Goal: Task Accomplishment & Management: Use online tool/utility

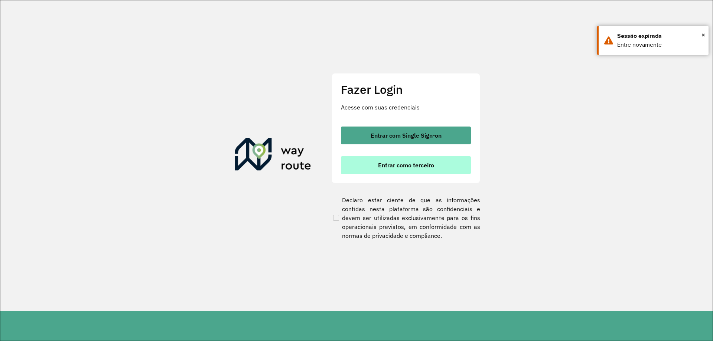
click at [430, 166] on span "Entrar como terceiro" at bounding box center [406, 165] width 56 height 6
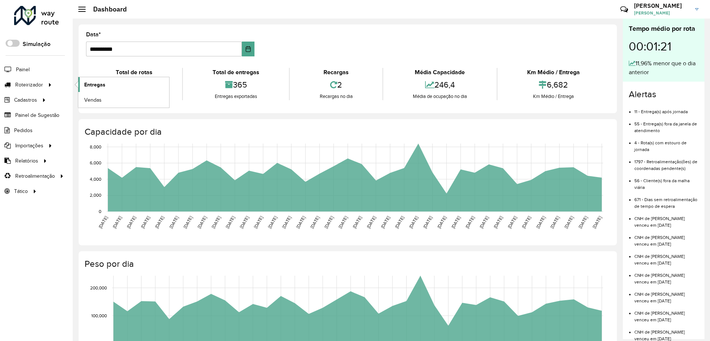
click at [89, 85] on span "Entregas" at bounding box center [94, 85] width 21 height 8
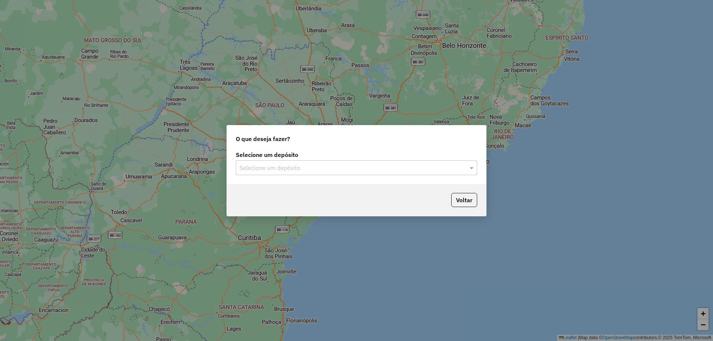
click at [347, 157] on label "Selecione um depósito" at bounding box center [356, 154] width 241 height 9
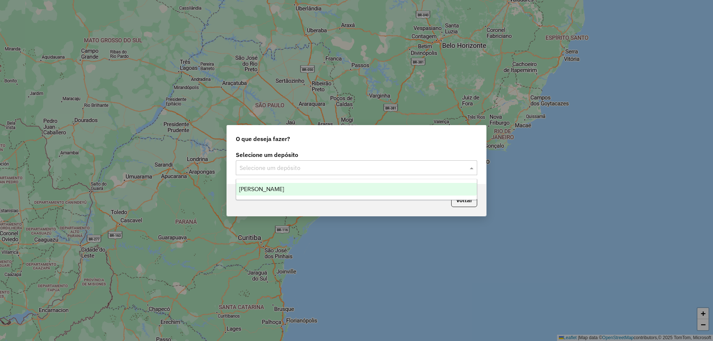
click at [347, 163] on div "Selecione um depósito" at bounding box center [356, 167] width 241 height 15
click at [285, 191] on div "Pereira" at bounding box center [356, 189] width 240 height 13
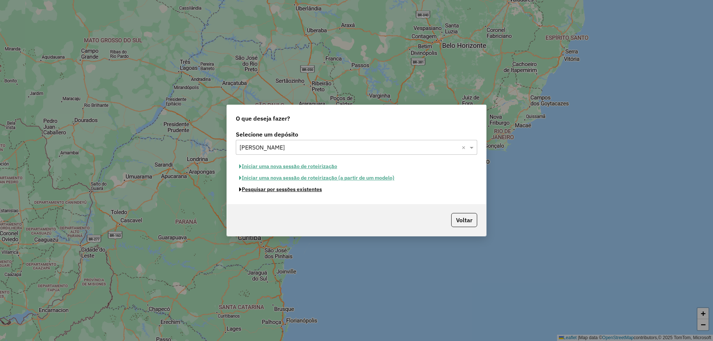
click at [305, 191] on button "Pesquisar por sessões existentes" at bounding box center [280, 190] width 89 height 12
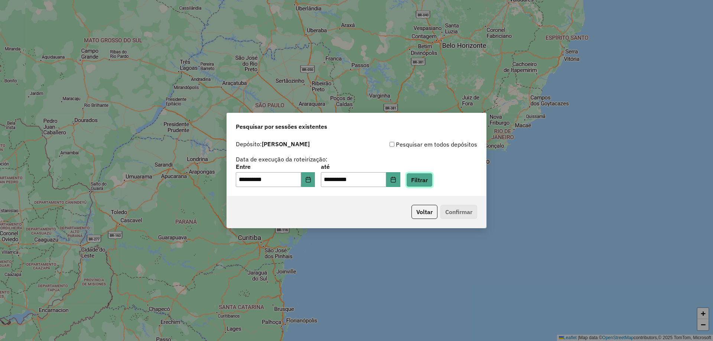
click at [432, 184] on button "Filtrar" at bounding box center [419, 180] width 26 height 14
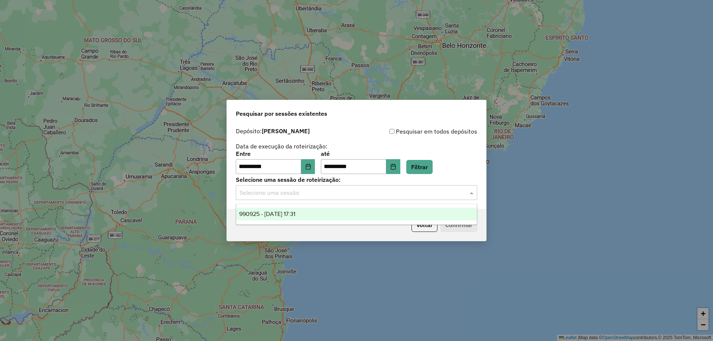
click at [423, 189] on input "text" at bounding box center [348, 193] width 219 height 9
click at [419, 218] on div "990925 - 19/08/2025 17:31" at bounding box center [356, 214] width 240 height 13
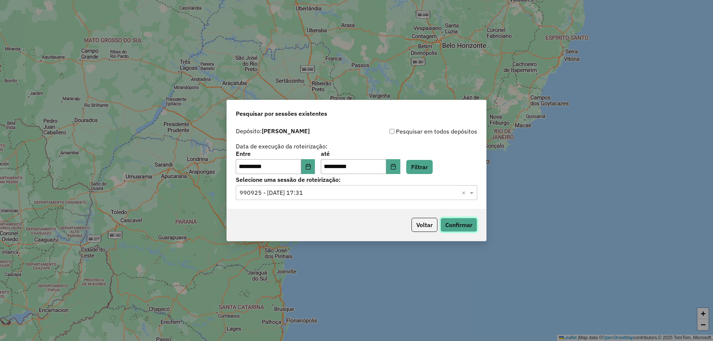
click at [461, 229] on button "Confirmar" at bounding box center [458, 225] width 37 height 14
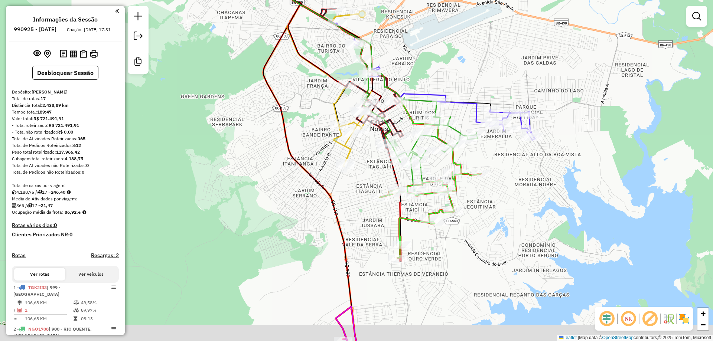
drag, startPoint x: 568, startPoint y: 86, endPoint x: 602, endPoint y: 65, distance: 40.4
click at [602, 65] on div "Janela de atendimento Grade de atendimento Capacidade Transportadoras Veículos …" at bounding box center [356, 170] width 713 height 341
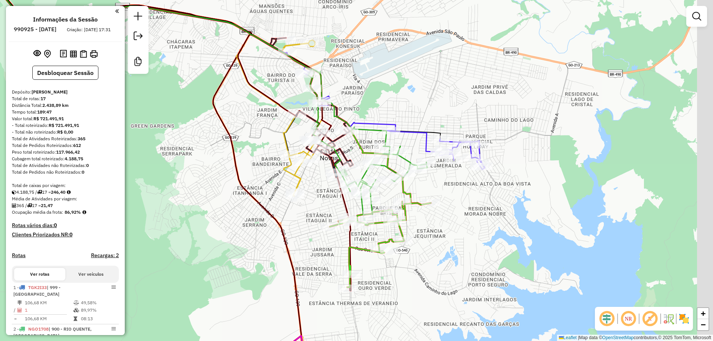
click at [418, 141] on div "Janela de atendimento Grade de atendimento Capacidade Transportadoras Veículos …" at bounding box center [356, 170] width 713 height 341
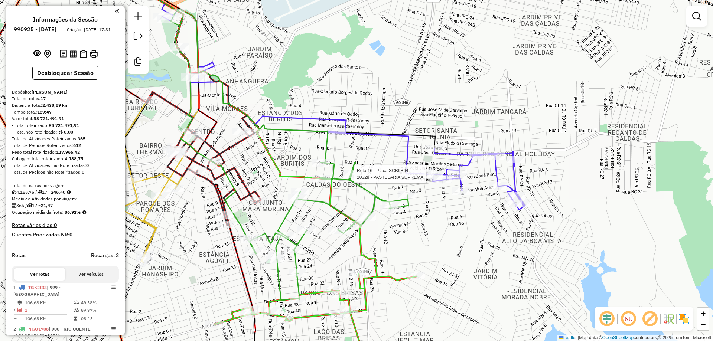
select select "**********"
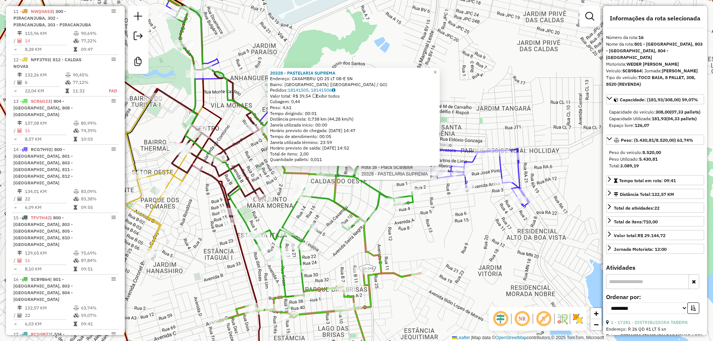
scroll to position [760, 0]
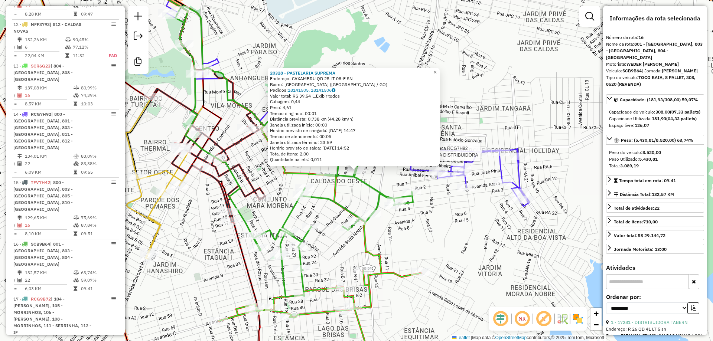
click at [487, 148] on icon at bounding box center [321, 86] width 416 height 240
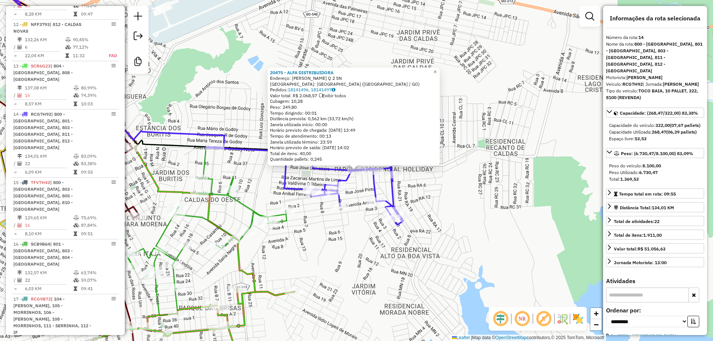
click at [474, 130] on div "Rota 14 - Placa RCG7H92 20475 - ALFA DISTRIBUIDORA 20475 - ALFA DISTRIBUIDORA E…" at bounding box center [356, 170] width 713 height 341
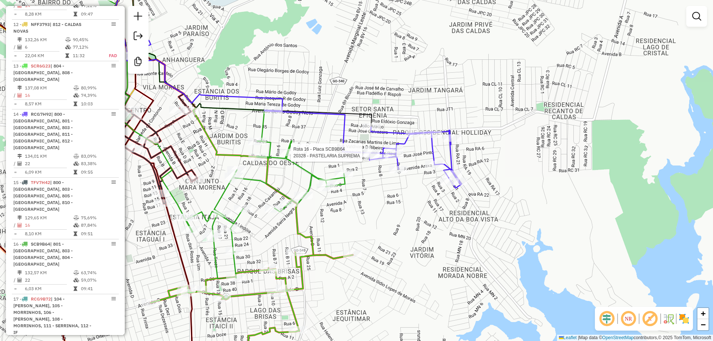
select select "**********"
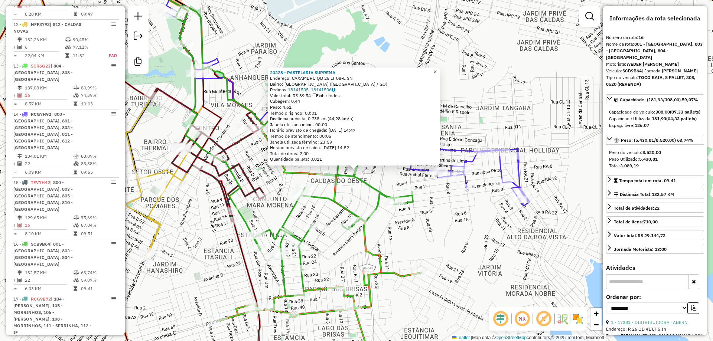
click at [436, 69] on span "×" at bounding box center [434, 72] width 3 height 6
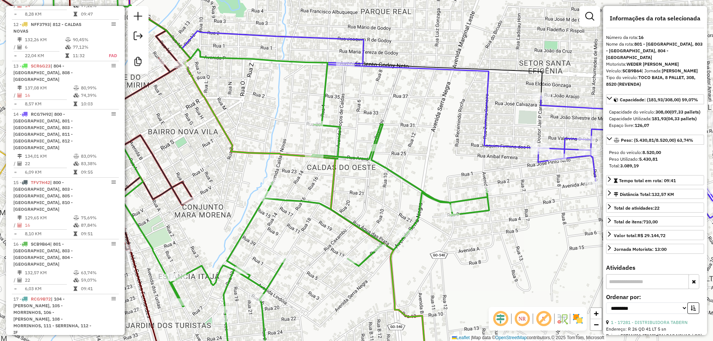
click at [531, 213] on div "Janela de atendimento Grade de atendimento Capacidade Transportadoras Veículos …" at bounding box center [356, 170] width 713 height 341
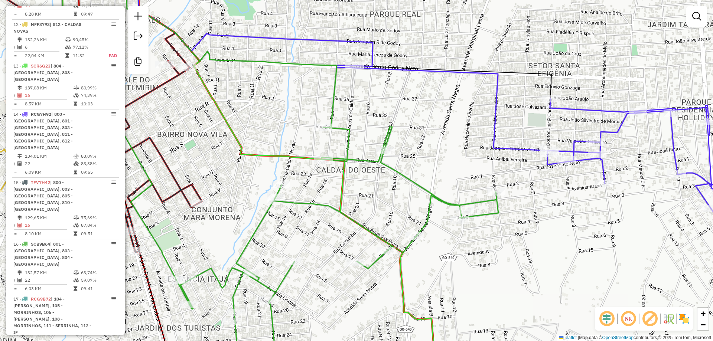
drag, startPoint x: 359, startPoint y: 195, endPoint x: 369, endPoint y: 197, distance: 10.4
click at [369, 197] on div "Janela de atendimento Grade de atendimento Capacidade Transportadoras Veículos …" at bounding box center [356, 170] width 713 height 341
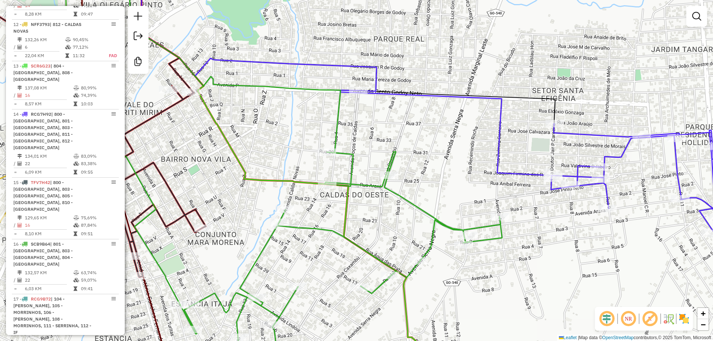
drag, startPoint x: 417, startPoint y: 132, endPoint x: 421, endPoint y: 163, distance: 30.7
click at [421, 163] on div "Janela de atendimento Grade de atendimento Capacidade Transportadoras Veículos …" at bounding box center [356, 170] width 713 height 341
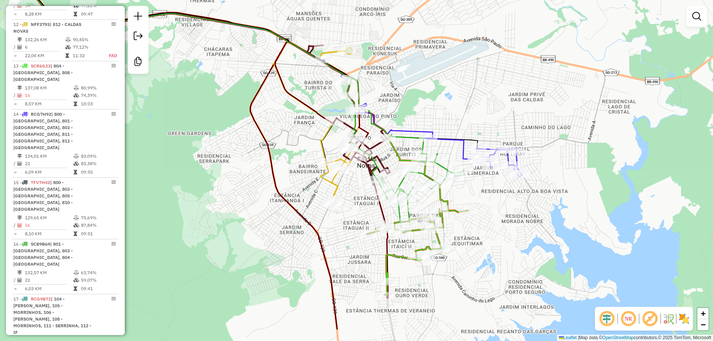
drag, startPoint x: 481, startPoint y: 276, endPoint x: 475, endPoint y: 230, distance: 46.0
click at [475, 230] on div "Janela de atendimento Grade de atendimento Capacidade Transportadoras Veículos …" at bounding box center [356, 170] width 713 height 341
